Goal: Task Accomplishment & Management: Use online tool/utility

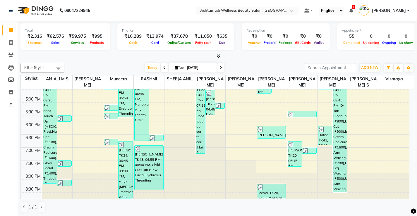
scroll to position [0, 0]
click at [12, 45] on span at bounding box center [11, 42] width 10 height 7
select select "service"
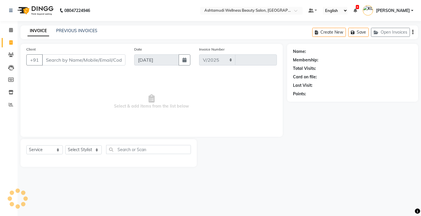
select select "4674"
type input "3316"
click at [70, 61] on input "Client" at bounding box center [83, 59] width 83 height 11
select select "product"
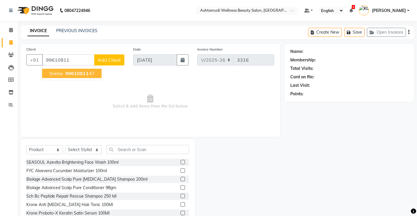
click at [69, 61] on input "99610811" at bounding box center [68, 59] width 52 height 11
click at [74, 73] on span "99610813" at bounding box center [78, 73] width 23 height 6
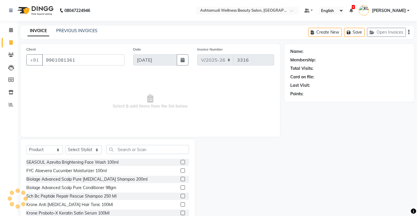
type input "9961081361"
select select "2: Object"
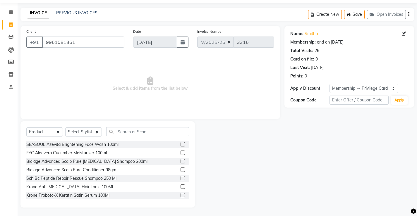
scroll to position [18, 0]
click at [35, 132] on select "Select Service Product Membership Package Voucher Prepaid Gift Card" at bounding box center [44, 131] width 37 height 9
select select "service"
click at [26, 136] on select "Select Service Product Membership Package Voucher Prepaid Gift Card" at bounding box center [44, 131] width 37 height 9
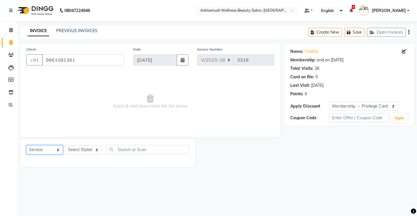
scroll to position [0, 0]
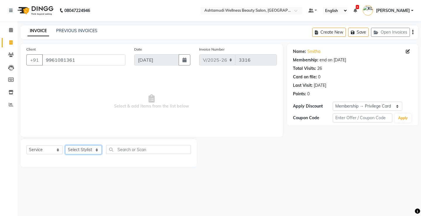
click at [81, 149] on select "Select Stylist ANJALI M S [PERSON_NAME] KOTTIYAM ASHTAMUDI [PERSON_NAME] [PERSO…" at bounding box center [83, 149] width 37 height 9
select select "27466"
click at [65, 145] on select "Select Stylist ANJALI M S [PERSON_NAME] KOTTIYAM ASHTAMUDI [PERSON_NAME] [PERSO…" at bounding box center [83, 149] width 37 height 9
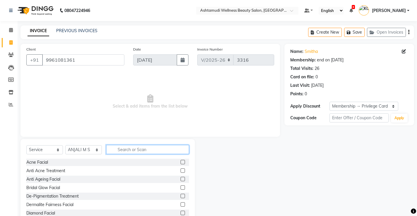
click at [129, 150] on input "text" at bounding box center [147, 149] width 83 height 9
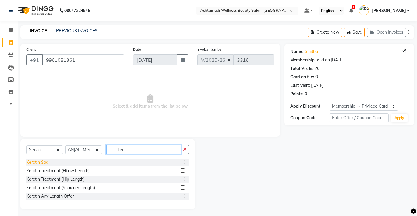
type input "ker"
click at [37, 163] on div "Keratin Spa" at bounding box center [37, 162] width 22 height 6
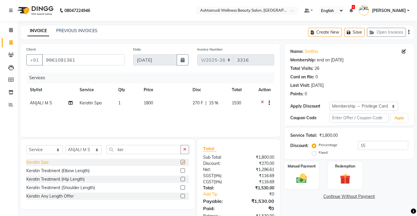
checkbox input "false"
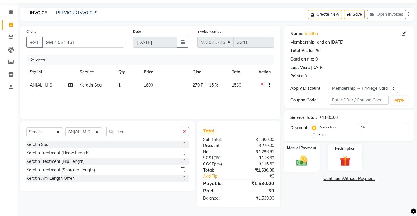
click at [305, 158] on img at bounding box center [301, 160] width 18 height 13
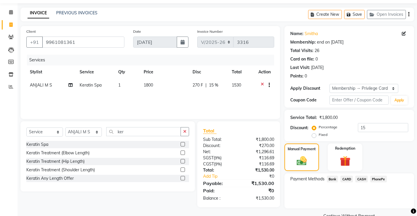
click at [377, 178] on span "PhonePe" at bounding box center [378, 179] width 17 height 7
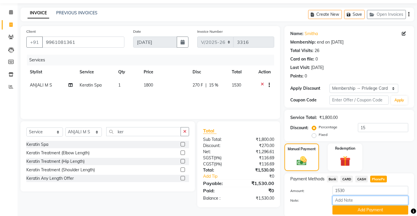
click at [362, 202] on input "Note:" at bounding box center [370, 200] width 76 height 9
type input "[PERSON_NAME]"
click at [367, 215] on div "Payment Methods Bank CARD CASH PhonePe Amount: 1530 Note: [PERSON_NAME] Add Pay…" at bounding box center [349, 195] width 130 height 44
click at [367, 211] on button "Add Payment" at bounding box center [370, 210] width 76 height 9
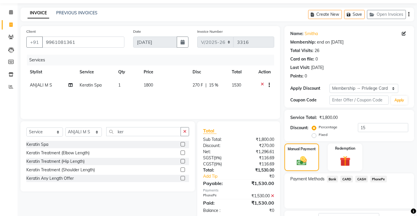
scroll to position [56, 0]
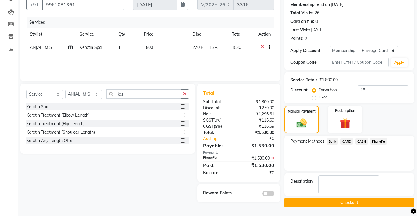
click at [356, 201] on button "Checkout" at bounding box center [349, 202] width 130 height 9
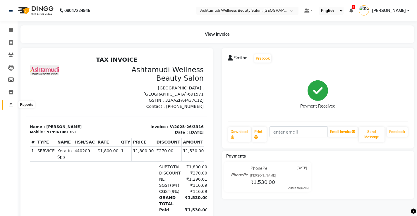
click at [14, 103] on span at bounding box center [11, 104] width 10 height 7
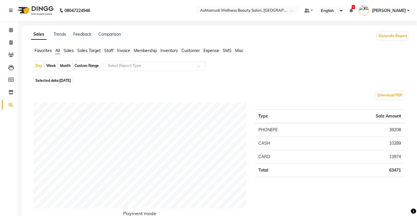
click at [66, 65] on div "Month" at bounding box center [64, 66] width 13 height 8
select select "9"
select select "2025"
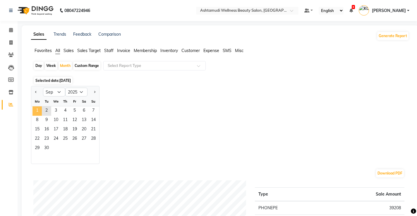
click at [39, 110] on span "1" at bounding box center [36, 110] width 9 height 9
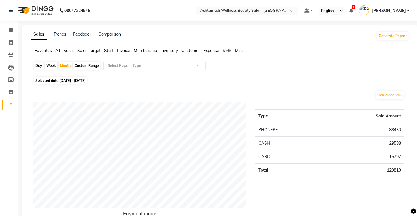
click at [111, 52] on span "Staff" at bounding box center [108, 50] width 9 height 5
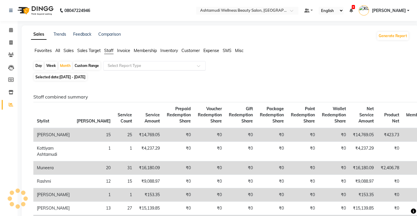
click at [117, 63] on input "text" at bounding box center [148, 66] width 84 height 6
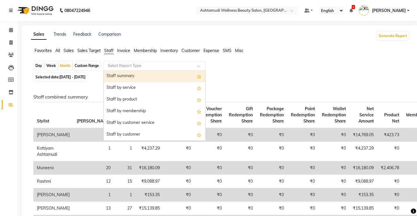
click at [124, 77] on div "Staff summary" at bounding box center [155, 76] width 102 height 12
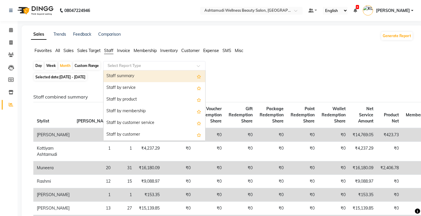
select select "full_report"
select select "csv"
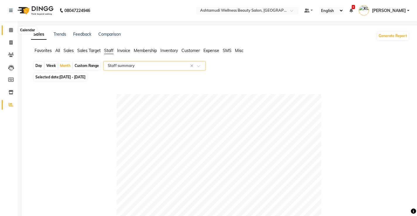
click at [12, 30] on icon at bounding box center [11, 30] width 4 height 4
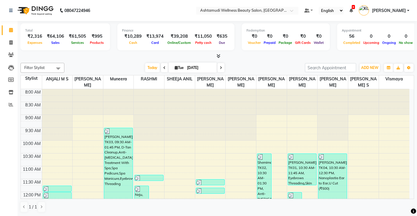
click at [49, 37] on div "₹64,106" at bounding box center [55, 36] width 22 height 7
click at [91, 49] on div "Total ₹2,316 Expenses ₹64,106 Sales ₹61,505 Services ₹995 Products" at bounding box center [64, 36] width 89 height 27
drag, startPoint x: 85, startPoint y: 35, endPoint x: 71, endPoint y: 38, distance: 14.1
click at [71, 38] on div "₹61,505" at bounding box center [77, 36] width 22 height 7
copy div "61,505"
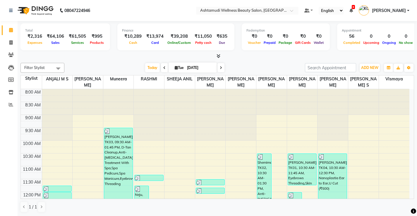
click at [78, 56] on div at bounding box center [216, 56] width 393 height 6
drag, startPoint x: 91, startPoint y: 35, endPoint x: 96, endPoint y: 35, distance: 5.0
click at [95, 35] on div "₹995" at bounding box center [96, 36] width 17 height 7
click at [102, 35] on div "₹995" at bounding box center [96, 36] width 17 height 7
drag, startPoint x: 102, startPoint y: 35, endPoint x: 94, endPoint y: 37, distance: 9.0
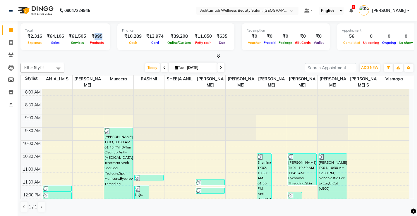
click at [94, 37] on div "₹995" at bounding box center [96, 36] width 17 height 7
copy div "995"
click at [13, 107] on span at bounding box center [11, 104] width 10 height 7
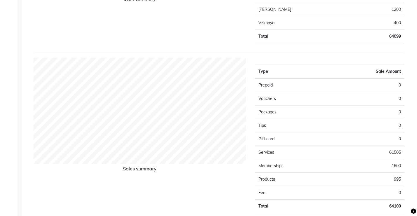
scroll to position [380, 0]
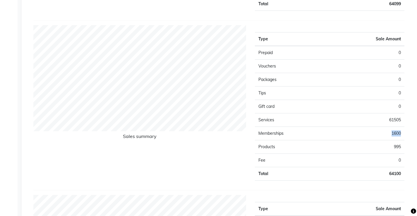
drag, startPoint x: 400, startPoint y: 133, endPoint x: 383, endPoint y: 135, distance: 17.1
click at [383, 135] on td "1600" at bounding box center [367, 133] width 75 height 13
copy td "1600"
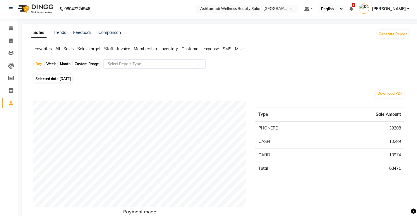
scroll to position [0, 0]
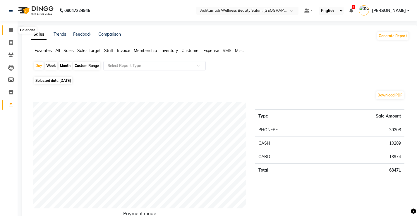
click at [10, 29] on icon at bounding box center [11, 30] width 4 height 4
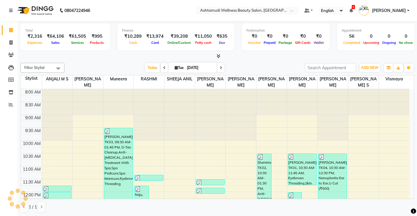
click at [218, 57] on icon at bounding box center [218, 56] width 4 height 4
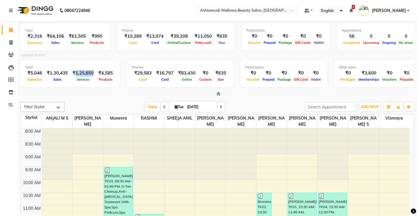
drag, startPoint x: 92, startPoint y: 71, endPoint x: 75, endPoint y: 75, distance: 17.0
click at [75, 75] on div "₹1,25,850" at bounding box center [83, 73] width 26 height 7
copy div "1,25,850"
click at [107, 87] on div "Total ₹5,046 Expenses ₹1,30,435 Sales ₹1,25,850 Services ₹4,585 Products" at bounding box center [69, 73] width 99 height 27
drag, startPoint x: 113, startPoint y: 70, endPoint x: 103, endPoint y: 73, distance: 10.5
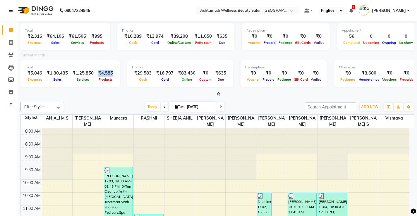
click at [98, 73] on div "₹4,585" at bounding box center [105, 73] width 19 height 7
copy div "₹4,585"
click at [218, 92] on icon at bounding box center [218, 94] width 4 height 4
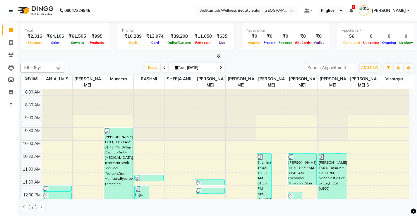
click at [146, 48] on div "Finance ₹10,289 Cash ₹13,974 Card ₹39,208 Online/Custom ₹11,050 Petty cash ₹635…" at bounding box center [175, 36] width 117 height 27
drag, startPoint x: 140, startPoint y: 34, endPoint x: 126, endPoint y: 37, distance: 13.8
click at [126, 37] on div "₹10,289" at bounding box center [133, 36] width 22 height 7
copy div "10,289"
click at [141, 53] on div at bounding box center [216, 56] width 393 height 6
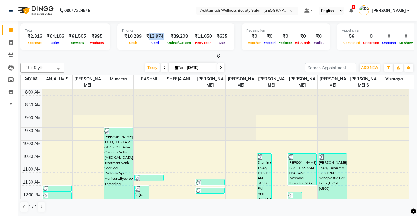
drag, startPoint x: 161, startPoint y: 35, endPoint x: 148, endPoint y: 37, distance: 13.2
click at [148, 37] on div "₹13,974" at bounding box center [155, 36] width 22 height 7
drag, startPoint x: 151, startPoint y: 39, endPoint x: 127, endPoint y: 60, distance: 31.5
click at [127, 60] on div "Total ₹2,316 Expenses ₹64,106 Sales ₹61,505 Services ₹995 Products Finance ₹10,…" at bounding box center [217, 118] width 399 height 195
drag, startPoint x: 162, startPoint y: 37, endPoint x: 147, endPoint y: 37, distance: 15.8
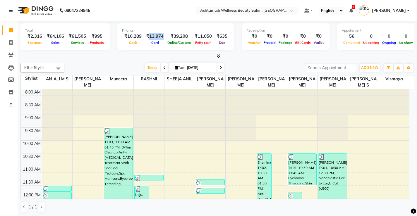
click at [147, 37] on div "₹13,974" at bounding box center [155, 36] width 22 height 7
copy div "13,974"
click at [122, 61] on div "Filter Stylist Select All ANJALI M S KOTTIYAM ASHTAMUDI Muneera RASHMI SHEEJA A…" at bounding box center [216, 138] width 393 height 154
drag, startPoint x: 186, startPoint y: 36, endPoint x: 169, endPoint y: 37, distance: 17.0
click at [169, 37] on div "₹39,208" at bounding box center [179, 36] width 26 height 7
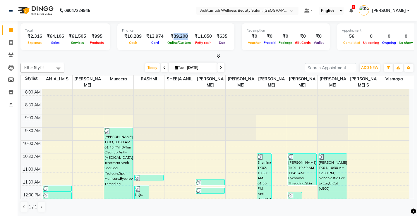
copy div "39,208"
click at [149, 53] on div "Total ₹2,316 Expenses ₹64,106 Sales ₹61,505 Services ₹995 Products Finance ₹10,…" at bounding box center [216, 40] width 393 height 38
click at [12, 107] on span at bounding box center [11, 104] width 10 height 7
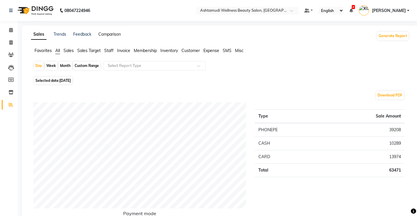
click at [113, 35] on link "Comparison" at bounding box center [109, 34] width 23 height 5
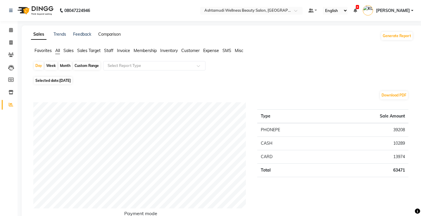
select select "single_date"
select select "single_date_dash"
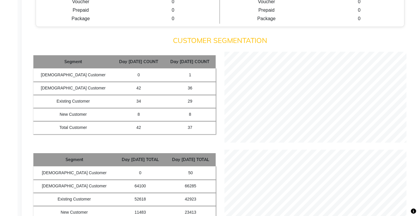
scroll to position [351, 0]
